Goal: Task Accomplishment & Management: Complete application form

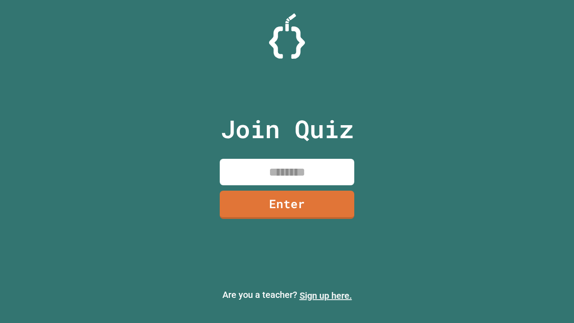
click at [326, 296] on link "Sign up here." at bounding box center [326, 295] width 53 height 11
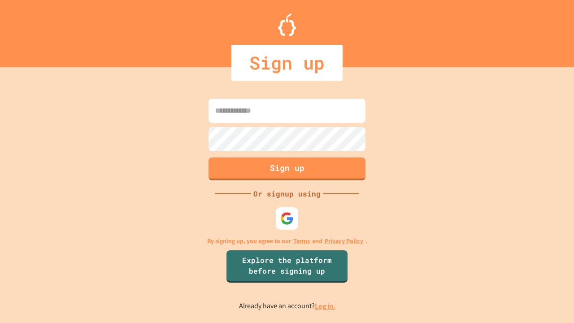
click at [326, 306] on link "Log in." at bounding box center [325, 306] width 21 height 9
